Goal: Transaction & Acquisition: Purchase product/service

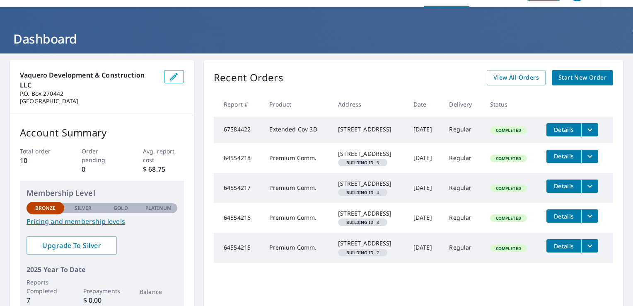
scroll to position [9, 0]
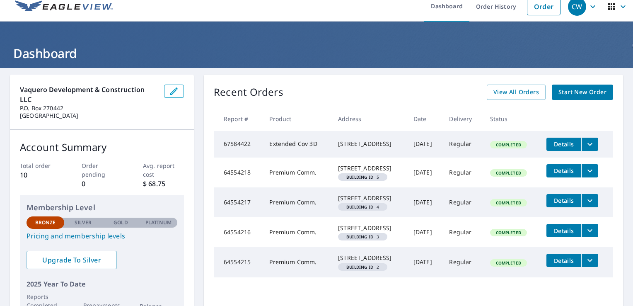
click at [579, 91] on span "Start New Order" at bounding box center [583, 92] width 48 height 10
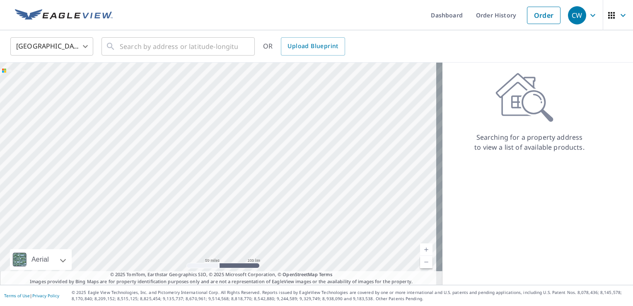
drag, startPoint x: 204, startPoint y: 228, endPoint x: 271, endPoint y: 172, distance: 87.3
click at [271, 172] on div at bounding box center [221, 174] width 443 height 222
drag, startPoint x: 286, startPoint y: 159, endPoint x: 261, endPoint y: 145, distance: 29.1
click at [268, 137] on div at bounding box center [221, 174] width 443 height 222
drag, startPoint x: 257, startPoint y: 172, endPoint x: 234, endPoint y: 144, distance: 37.1
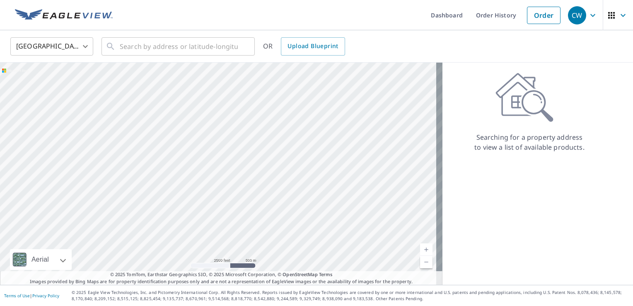
click at [234, 144] on div at bounding box center [221, 174] width 443 height 222
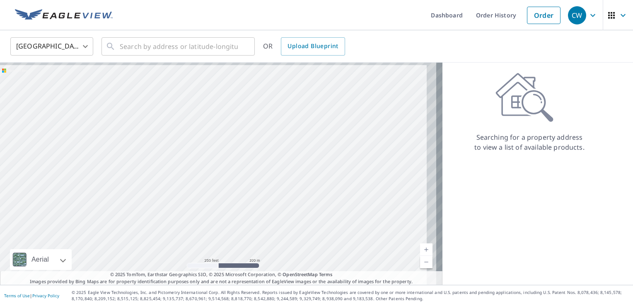
drag, startPoint x: 297, startPoint y: 152, endPoint x: 275, endPoint y: 160, distance: 24.0
click at [275, 160] on div at bounding box center [221, 174] width 443 height 222
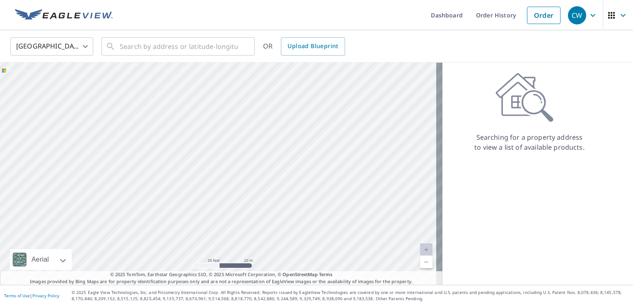
drag, startPoint x: 317, startPoint y: 111, endPoint x: 336, endPoint y: 188, distance: 79.0
click at [336, 188] on div at bounding box center [221, 174] width 443 height 222
drag, startPoint x: 286, startPoint y: 155, endPoint x: 302, endPoint y: 192, distance: 40.3
click at [302, 192] on div at bounding box center [221, 174] width 443 height 222
click at [288, 165] on div at bounding box center [221, 174] width 443 height 222
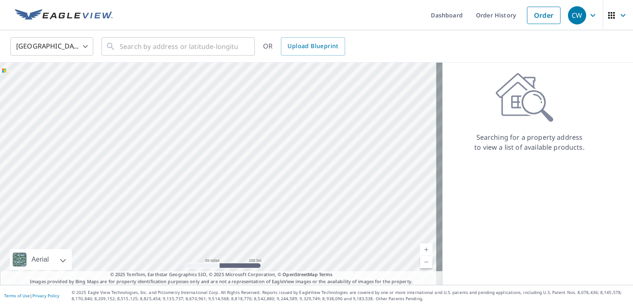
drag, startPoint x: 307, startPoint y: 169, endPoint x: 397, endPoint y: 78, distance: 127.2
click at [395, 80] on div at bounding box center [221, 174] width 443 height 222
drag, startPoint x: 222, startPoint y: 210, endPoint x: 326, endPoint y: 123, distance: 135.6
click at [326, 123] on div at bounding box center [221, 174] width 443 height 222
drag, startPoint x: 304, startPoint y: 177, endPoint x: 277, endPoint y: 150, distance: 37.8
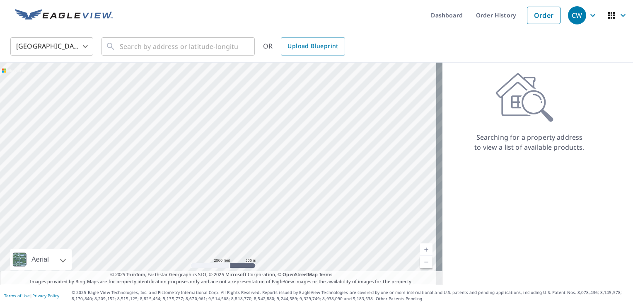
click at [277, 150] on div at bounding box center [221, 174] width 443 height 222
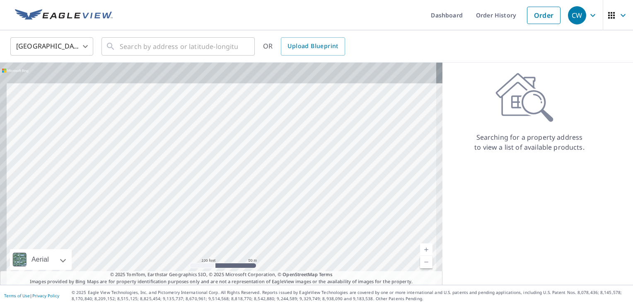
drag, startPoint x: 256, startPoint y: 115, endPoint x: 272, endPoint y: 161, distance: 48.5
click at [272, 161] on div at bounding box center [221, 174] width 443 height 222
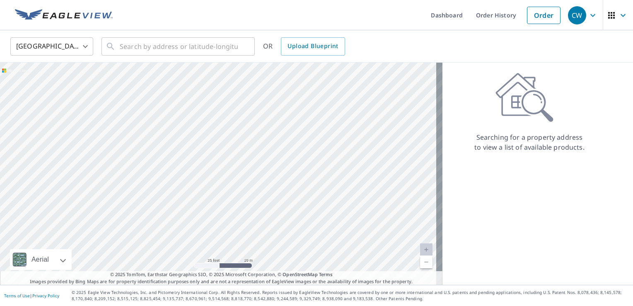
drag, startPoint x: 275, startPoint y: 151, endPoint x: 278, endPoint y: 155, distance: 4.8
click at [278, 155] on div at bounding box center [221, 174] width 443 height 222
click at [275, 124] on div at bounding box center [221, 174] width 443 height 222
drag, startPoint x: 293, startPoint y: 226, endPoint x: 329, endPoint y: 140, distance: 93.3
click at [329, 140] on div at bounding box center [221, 174] width 443 height 222
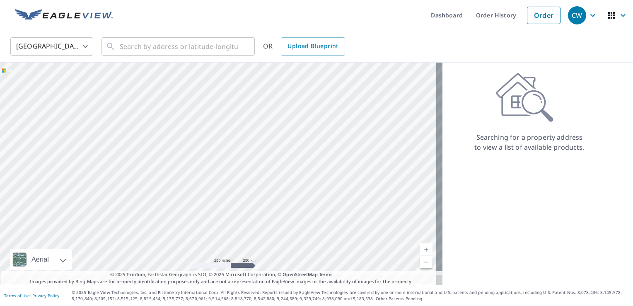
drag, startPoint x: 340, startPoint y: 142, endPoint x: 350, endPoint y: 102, distance: 41.0
click at [350, 102] on div at bounding box center [221, 174] width 443 height 222
drag, startPoint x: 211, startPoint y: 142, endPoint x: 267, endPoint y: 128, distance: 57.5
click at [267, 128] on div at bounding box center [221, 174] width 443 height 222
drag, startPoint x: 302, startPoint y: 175, endPoint x: 240, endPoint y: 280, distance: 122.0
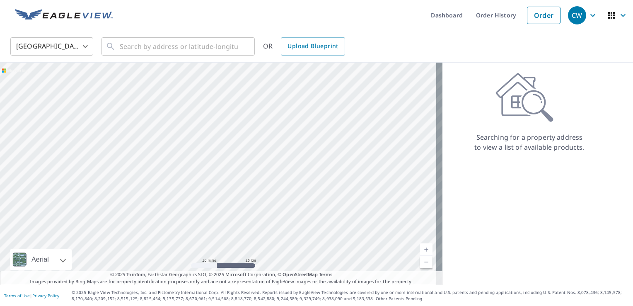
click at [241, 280] on div "Aerial Road A standard road map Aerial A detailed look from above Labels Labels…" at bounding box center [221, 174] width 443 height 222
drag, startPoint x: 246, startPoint y: 214, endPoint x: 201, endPoint y: 263, distance: 67.1
click at [209, 260] on div at bounding box center [221, 174] width 443 height 222
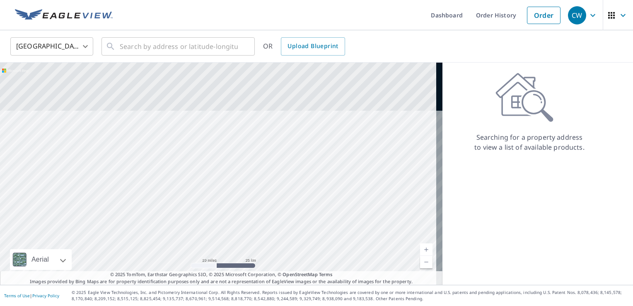
drag, startPoint x: 335, startPoint y: 117, endPoint x: 278, endPoint y: 267, distance: 160.5
click at [279, 270] on div at bounding box center [221, 174] width 443 height 222
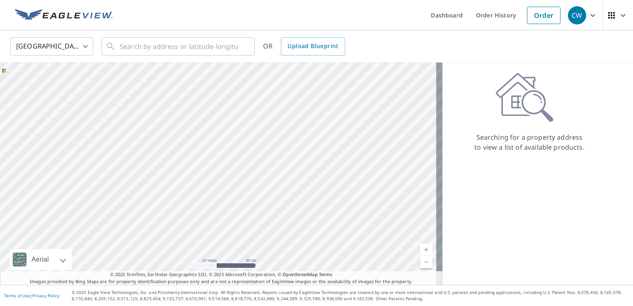
click at [261, 132] on div at bounding box center [221, 174] width 443 height 222
drag, startPoint x: 239, startPoint y: 213, endPoint x: 298, endPoint y: 146, distance: 89.2
click at [298, 146] on div at bounding box center [221, 174] width 443 height 222
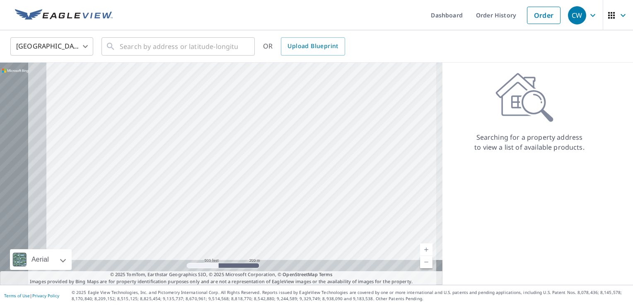
drag, startPoint x: 265, startPoint y: 136, endPoint x: 332, endPoint y: 110, distance: 72.0
click at [332, 110] on div at bounding box center [221, 174] width 443 height 222
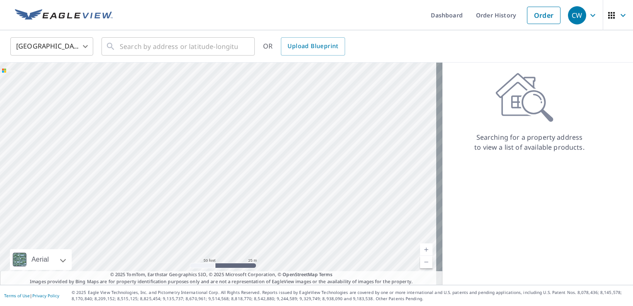
drag, startPoint x: 235, startPoint y: 151, endPoint x: 285, endPoint y: 231, distance: 93.8
click at [285, 231] on div at bounding box center [221, 174] width 443 height 222
click at [119, 43] on div "​" at bounding box center [178, 46] width 153 height 18
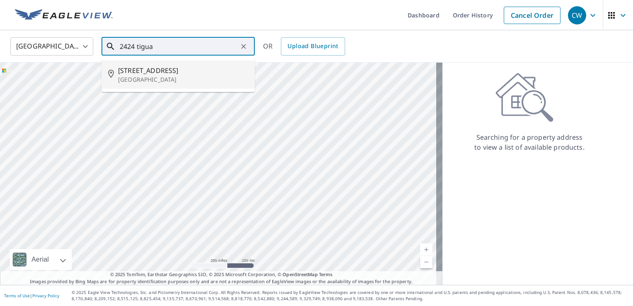
click at [160, 79] on p "[GEOGRAPHIC_DATA]" at bounding box center [183, 79] width 130 height 8
type input "[STREET_ADDRESS]"
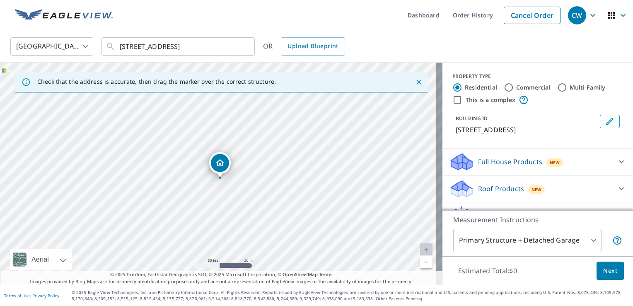
drag, startPoint x: 214, startPoint y: 155, endPoint x: 222, endPoint y: 163, distance: 11.4
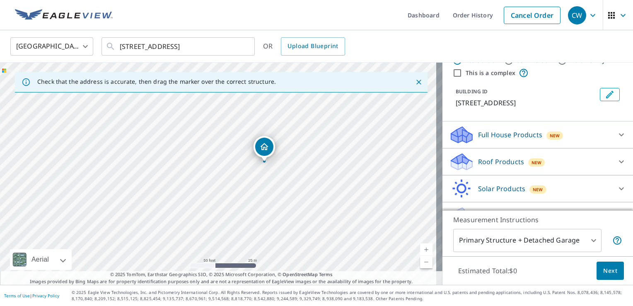
scroll to position [41, 0]
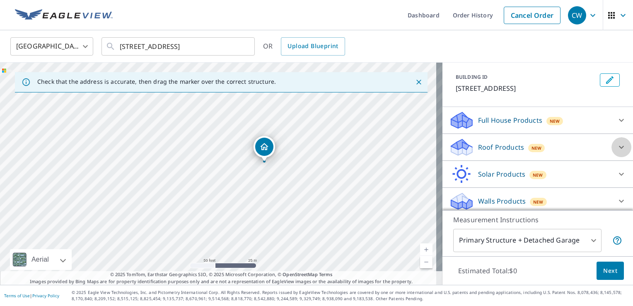
click at [619, 147] on icon at bounding box center [621, 147] width 5 height 3
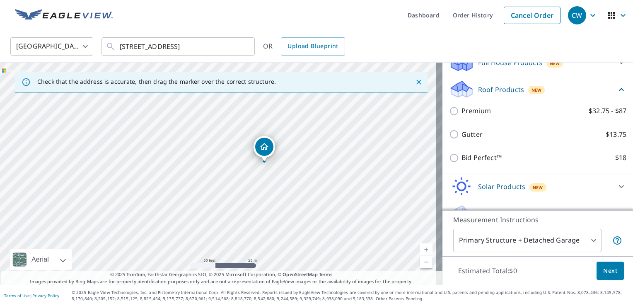
scroll to position [115, 0]
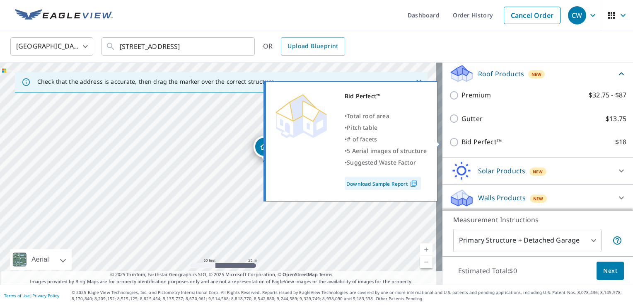
click at [449, 141] on input "Bid Perfect™ $18" at bounding box center [455, 142] width 12 height 10
checkbox input "true"
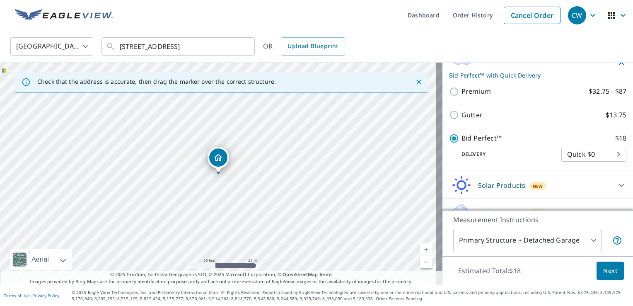
scroll to position [146, 0]
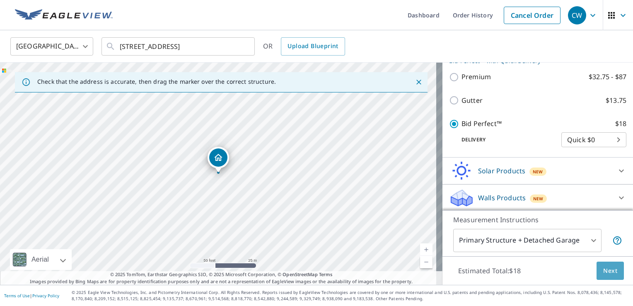
click at [605, 269] on span "Next" at bounding box center [610, 271] width 14 height 10
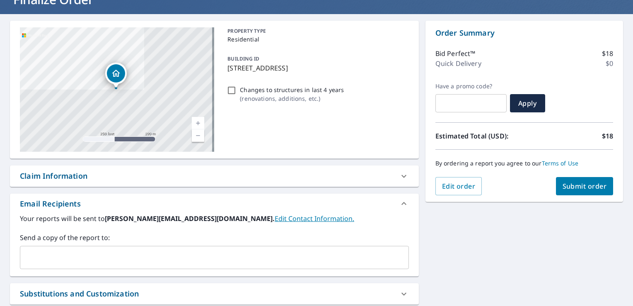
scroll to position [59, 0]
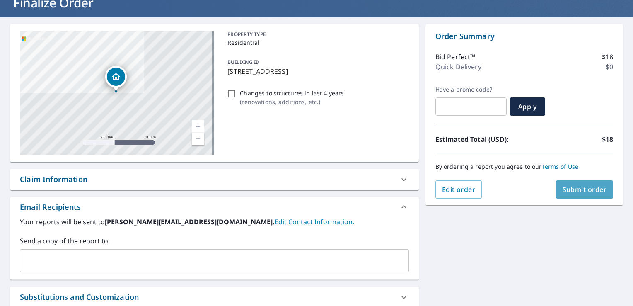
click at [589, 189] on span "Submit order" at bounding box center [585, 189] width 44 height 9
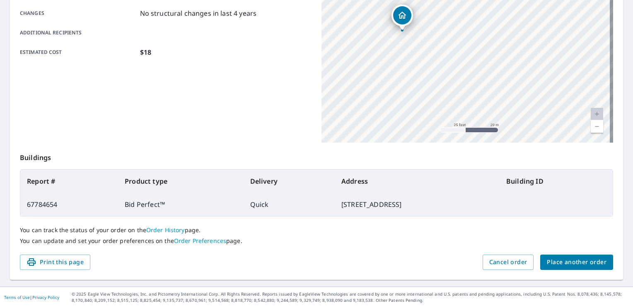
scroll to position [181, 0]
click at [571, 263] on span "Place another order" at bounding box center [577, 261] width 60 height 10
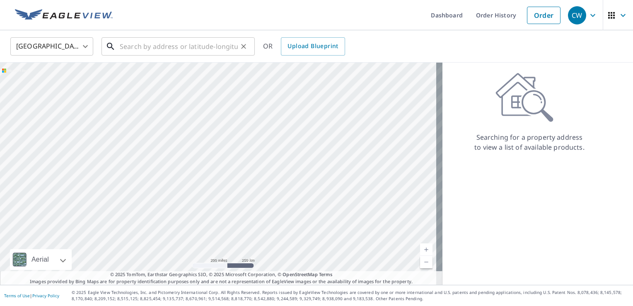
click at [128, 44] on input "text" at bounding box center [179, 46] width 118 height 23
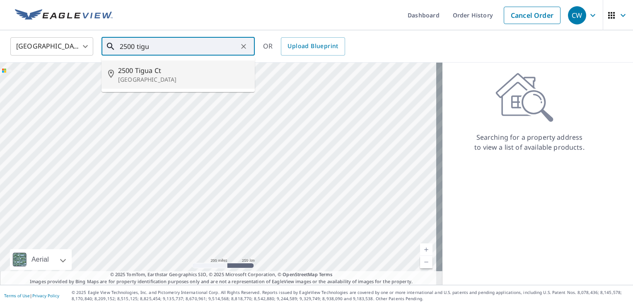
click at [157, 76] on p "[GEOGRAPHIC_DATA]" at bounding box center [183, 79] width 130 height 8
type input "[STREET_ADDRESS]"
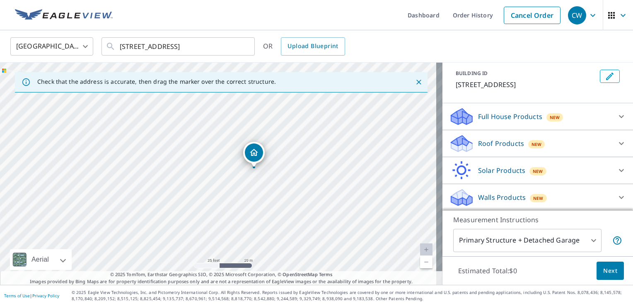
click at [617, 142] on icon at bounding box center [622, 143] width 10 height 10
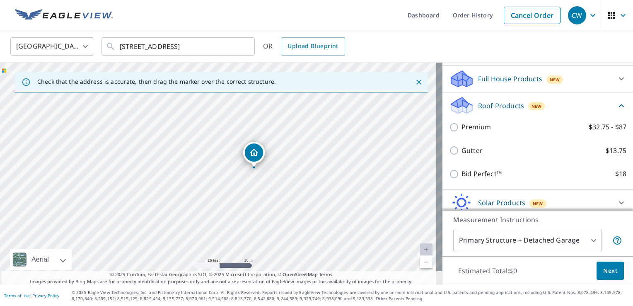
scroll to position [115, 0]
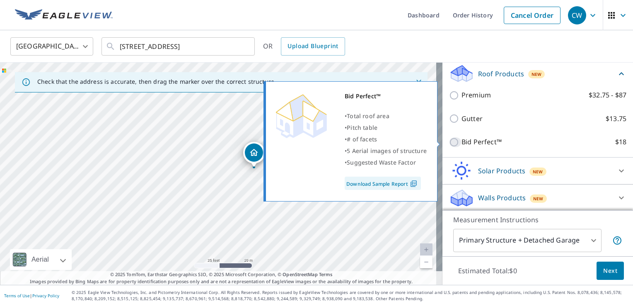
click at [451, 140] on input "Bid Perfect™ $18" at bounding box center [455, 142] width 12 height 10
checkbox input "true"
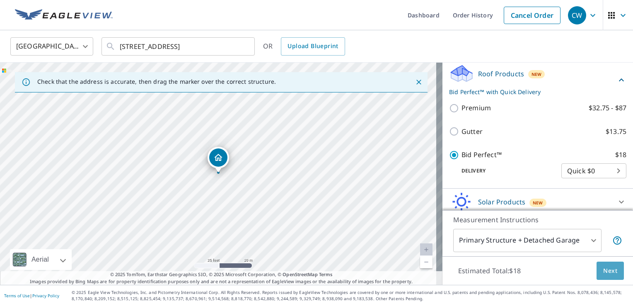
click at [606, 272] on span "Next" at bounding box center [610, 271] width 14 height 10
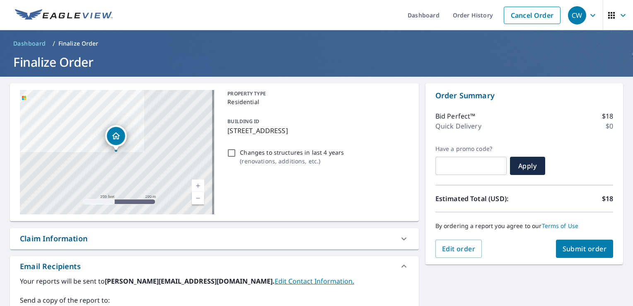
click at [566, 246] on span "Submit order" at bounding box center [585, 248] width 44 height 9
